Goal: Task Accomplishment & Management: Use online tool/utility

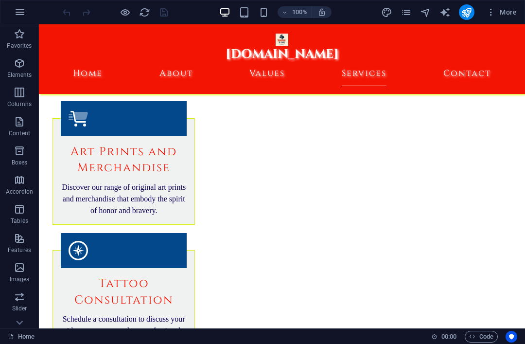
scroll to position [1358, 0]
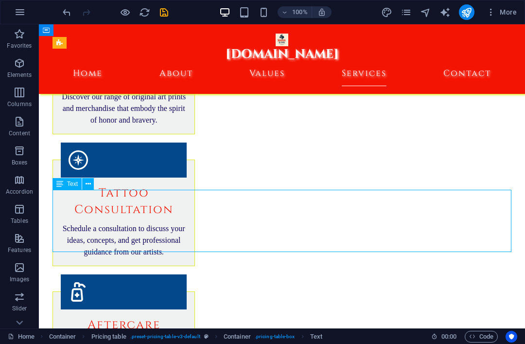
scroll to position [1437, 0]
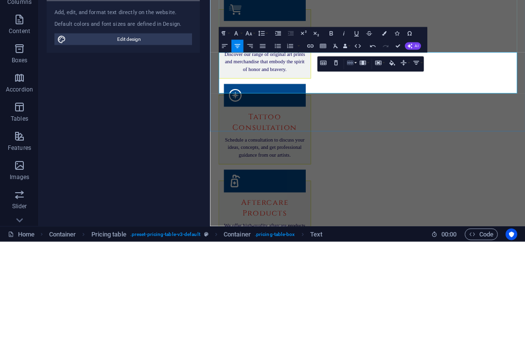
click at [355, 158] on button "Row" at bounding box center [351, 164] width 12 height 13
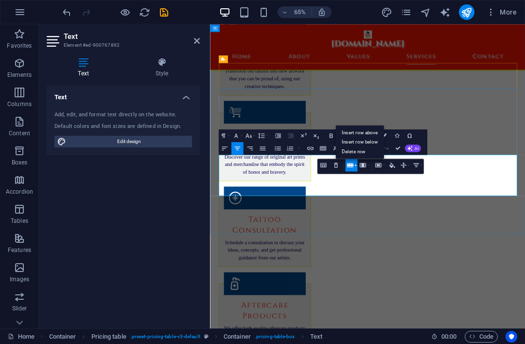
click at [373, 141] on link "Insert row below" at bounding box center [359, 142] width 49 height 10
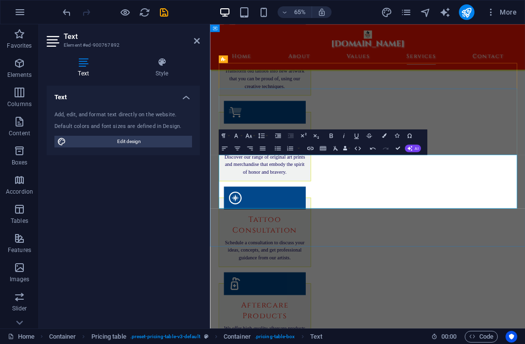
click at [341, 154] on button "Clear Formatting" at bounding box center [335, 148] width 12 height 13
click at [340, 154] on button "Clear Formatting" at bounding box center [335, 148] width 12 height 13
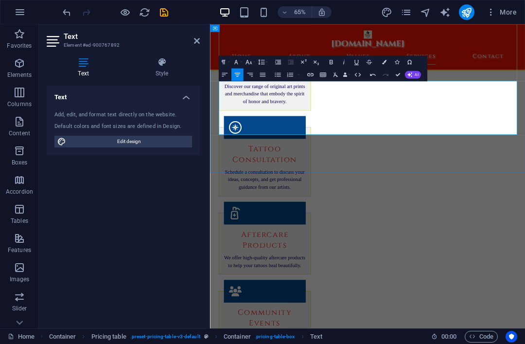
scroll to position [1544, 0]
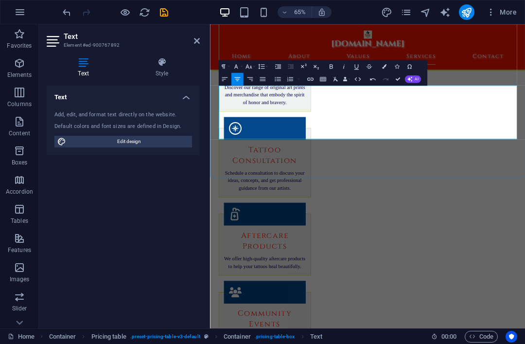
copy strong "Acrylic Techniques"
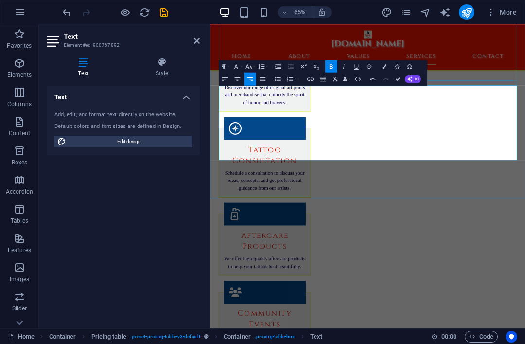
click at [66, 7] on icon "undo" at bounding box center [66, 12] width 11 height 11
click at [64, 7] on icon "undo" at bounding box center [66, 12] width 11 height 11
click at [69, 10] on icon "undo" at bounding box center [66, 12] width 11 height 11
click at [66, 12] on icon "undo" at bounding box center [66, 12] width 11 height 11
click at [63, 7] on icon "undo" at bounding box center [66, 12] width 11 height 11
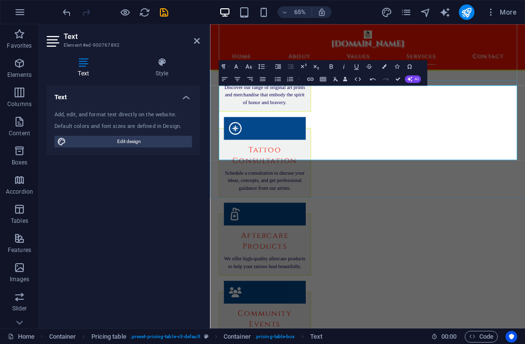
click at [64, 15] on icon "undo" at bounding box center [66, 12] width 11 height 11
click at [68, 8] on icon "undo" at bounding box center [66, 12] width 11 height 11
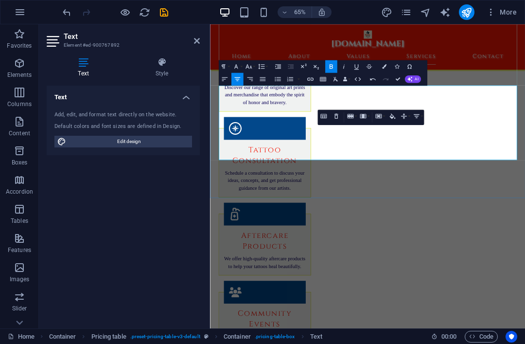
click at [66, 14] on icon "undo" at bounding box center [66, 12] width 11 height 11
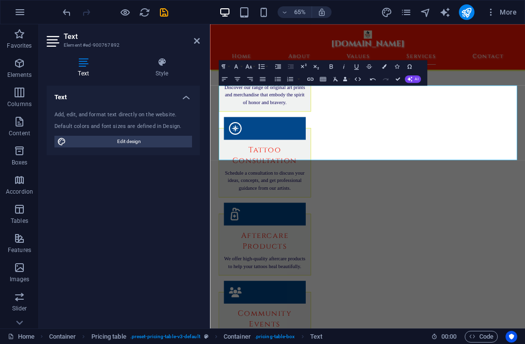
click at [66, 16] on icon "undo" at bounding box center [66, 12] width 11 height 11
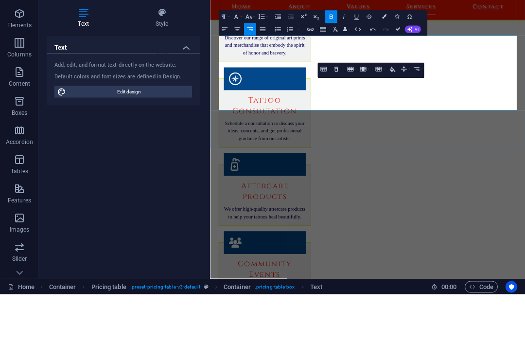
click at [360, 84] on button "HTML" at bounding box center [357, 78] width 12 height 13
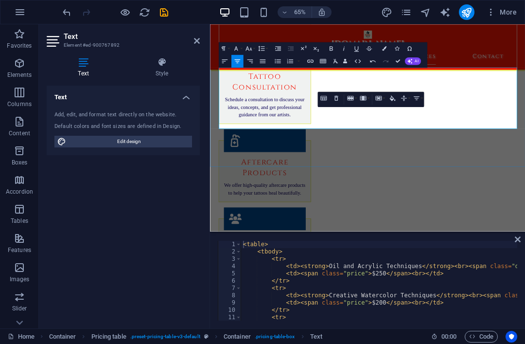
scroll to position [1536, 0]
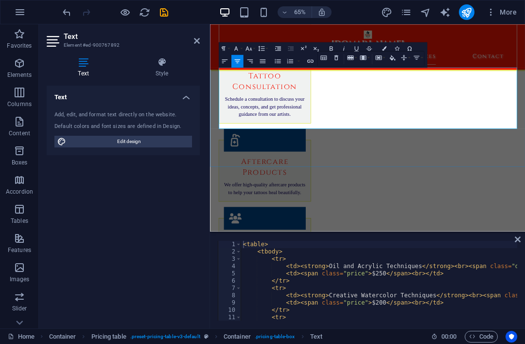
click at [165, 16] on icon "save" at bounding box center [163, 12] width 11 height 11
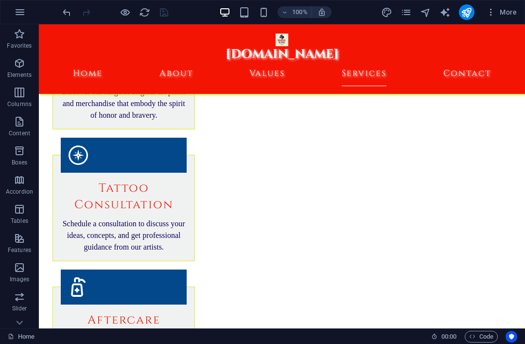
scroll to position [1440, 0]
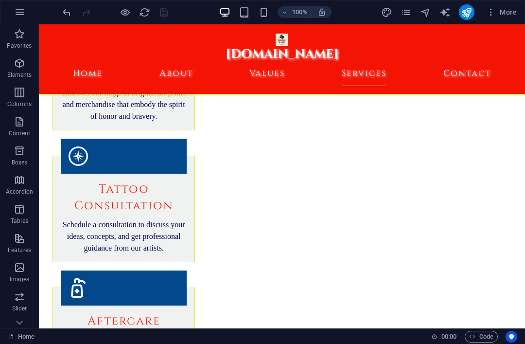
click at [473, 11] on button "publish" at bounding box center [467, 12] width 16 height 16
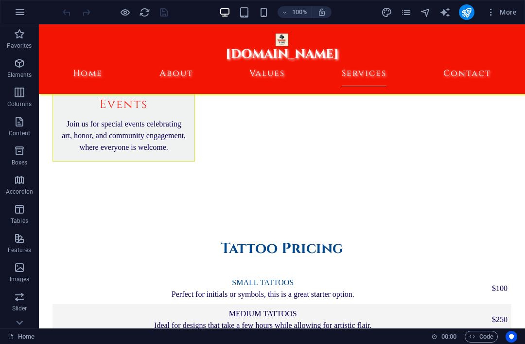
scroll to position [1794, 0]
click at [473, 7] on div at bounding box center [467, 12] width 16 height 16
click at [470, 14] on icon "publish" at bounding box center [466, 12] width 11 height 11
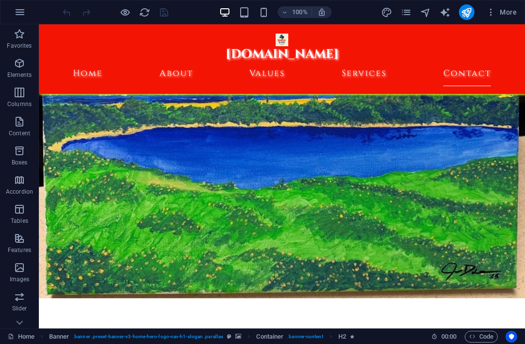
scroll to position [4420, 0]
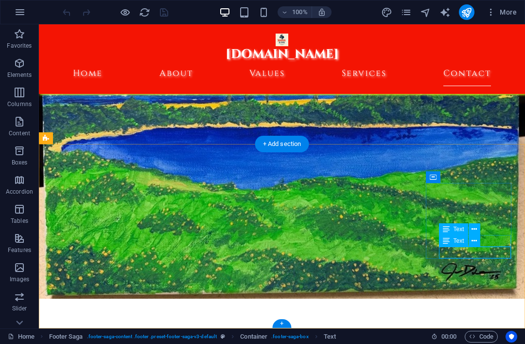
click at [478, 244] on button at bounding box center [474, 241] width 12 height 12
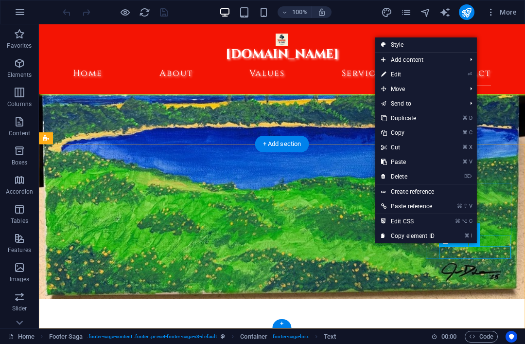
click at [425, 207] on link "⌘ ⇧ V Paste reference" at bounding box center [407, 206] width 65 height 15
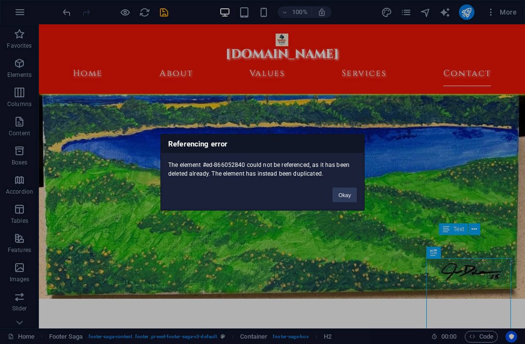
click at [349, 199] on button "Okay" at bounding box center [344, 194] width 24 height 15
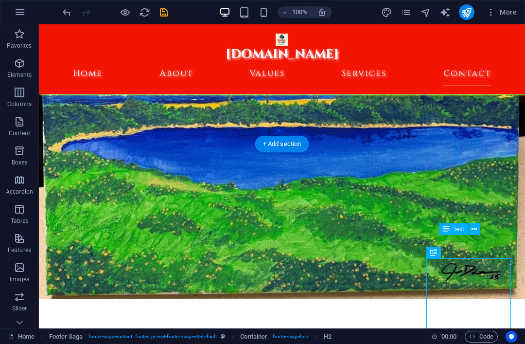
click at [64, 14] on icon "undo" at bounding box center [66, 12] width 11 height 11
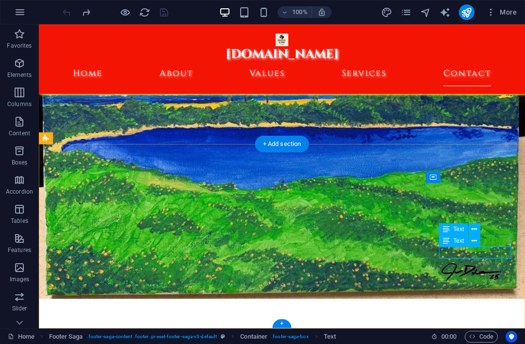
click at [458, 244] on div "Text" at bounding box center [453, 241] width 29 height 12
click at [476, 242] on icon at bounding box center [473, 241] width 5 height 10
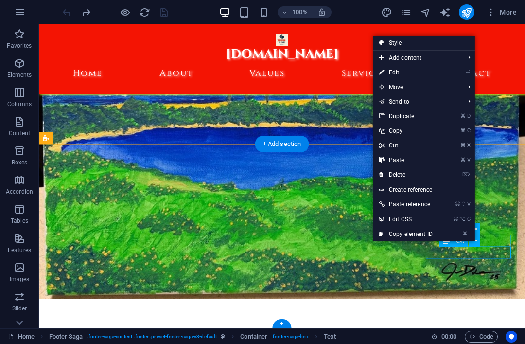
click at [406, 73] on link "⏎ Edit" at bounding box center [405, 72] width 65 height 15
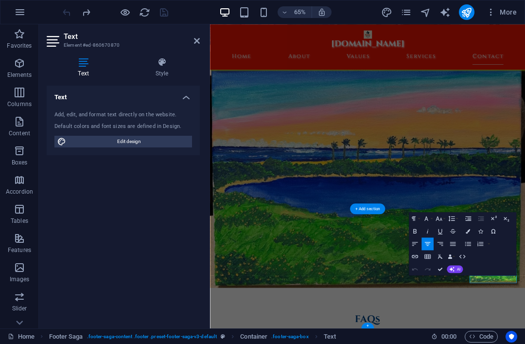
scroll to position [4290, 0]
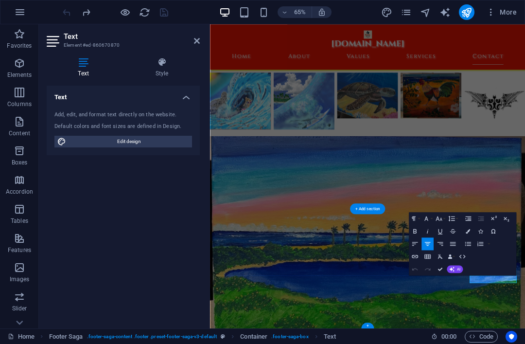
click at [176, 146] on span "Edit design" at bounding box center [129, 142] width 120 height 12
select select "ease-in-out"
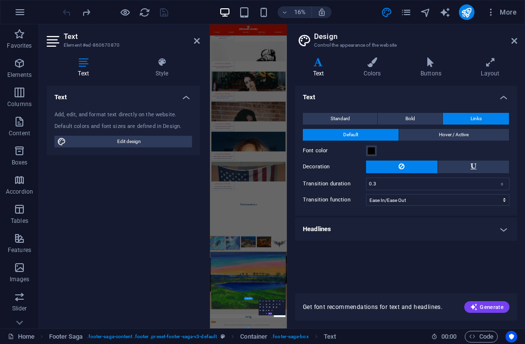
scroll to position [3576, 0]
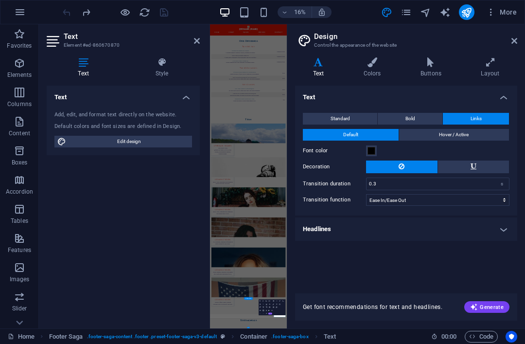
click at [480, 120] on span "Links" at bounding box center [475, 119] width 11 height 12
click at [483, 113] on button "Links" at bounding box center [476, 119] width 66 height 12
click at [485, 114] on button "Links" at bounding box center [476, 119] width 66 height 12
click at [421, 114] on button "Bold" at bounding box center [410, 119] width 65 height 12
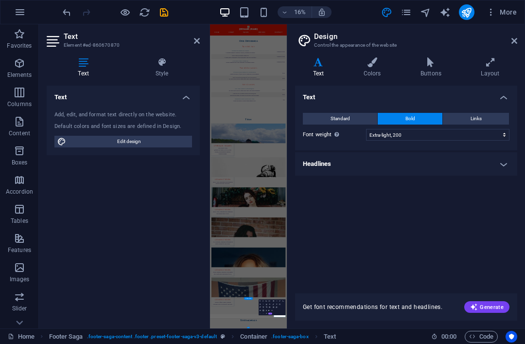
click at [483, 117] on button "Links" at bounding box center [476, 119] width 66 height 12
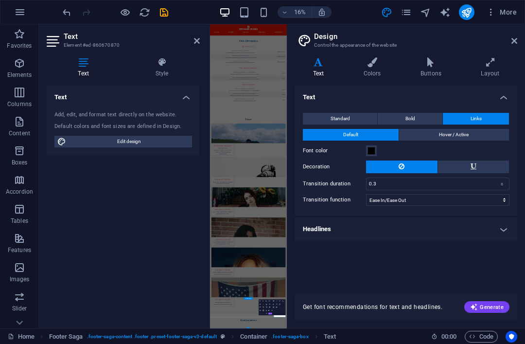
click at [506, 235] on h4 "Headlines" at bounding box center [406, 228] width 222 height 23
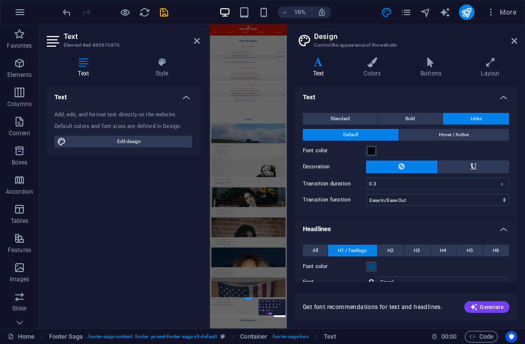
scroll to position [0, 0]
click at [430, 66] on icon at bounding box center [430, 62] width 56 height 10
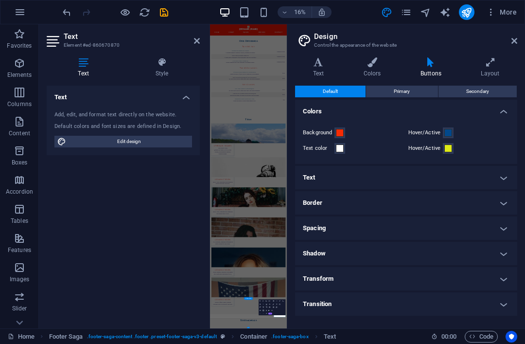
click at [496, 62] on icon at bounding box center [490, 62] width 54 height 10
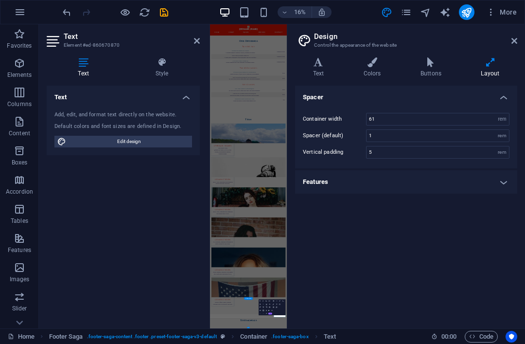
click at [516, 43] on icon at bounding box center [514, 41] width 6 height 8
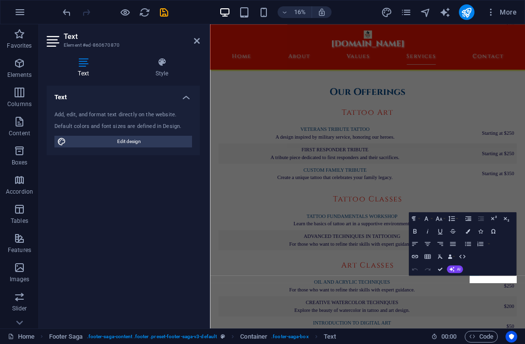
scroll to position [4290, 0]
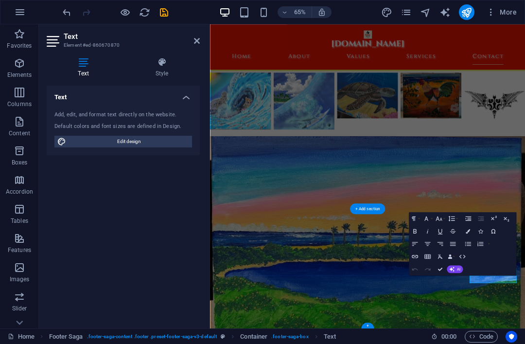
click at [468, 250] on button "HTML" at bounding box center [462, 256] width 12 height 13
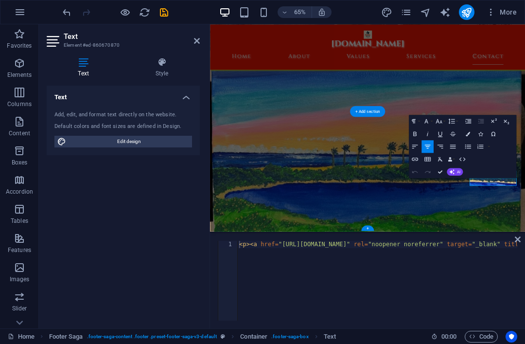
scroll to position [4404, 0]
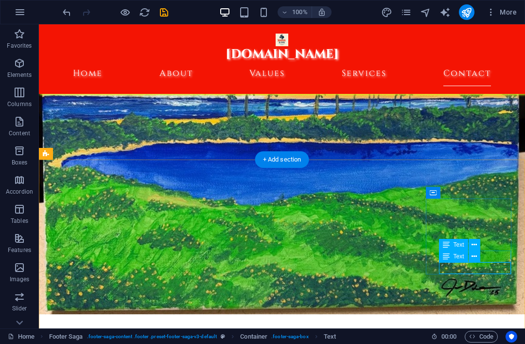
click at [475, 256] on icon at bounding box center [473, 256] width 5 height 10
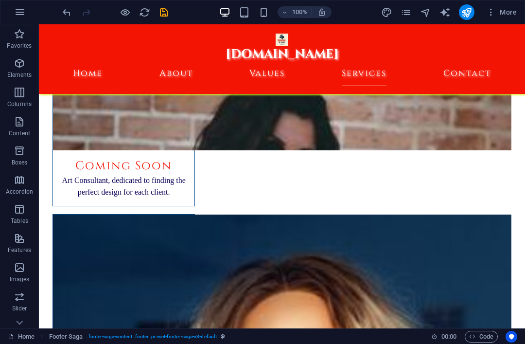
scroll to position [3397, 0]
